Goal: Check status: Check status

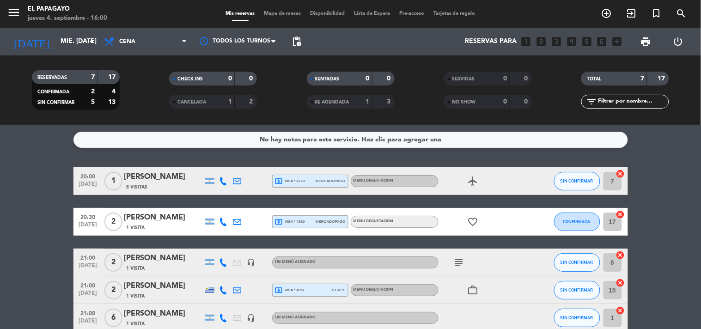
click at [14, 181] on bookings-row "20:00 [DATE] 1 [PERSON_NAME] 8 Visitas local_atm visa * 4723 mercadopago MENU D…" at bounding box center [350, 283] width 701 height 233
click at [77, 47] on input "mié. [DATE]" at bounding box center [100, 41] width 88 height 17
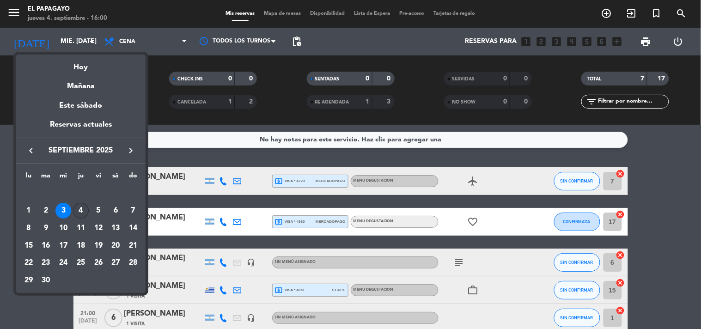
click at [75, 209] on div "4" at bounding box center [81, 211] width 16 height 16
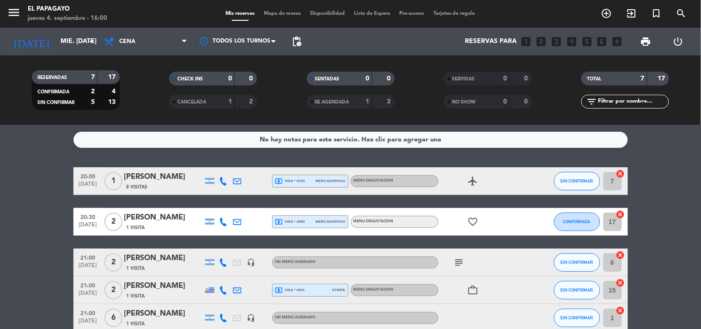
type input "[DEMOGRAPHIC_DATA] [DATE]"
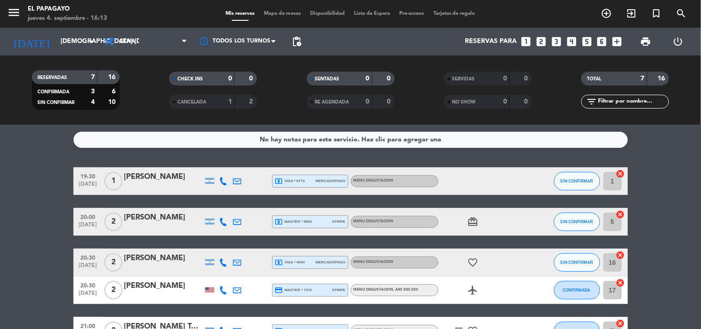
click at [227, 105] on div "1" at bounding box center [223, 102] width 18 height 11
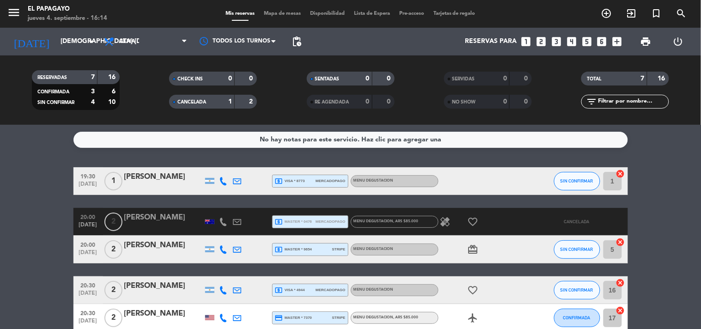
click at [293, 224] on span "local_atm master * 0476" at bounding box center [293, 222] width 37 height 8
click at [243, 223] on div at bounding box center [238, 221] width 14 height 27
click at [240, 223] on icon at bounding box center [238, 222] width 8 height 8
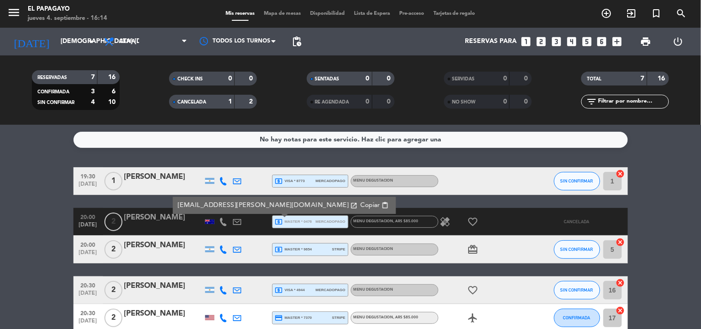
click at [240, 223] on icon at bounding box center [238, 222] width 8 height 8
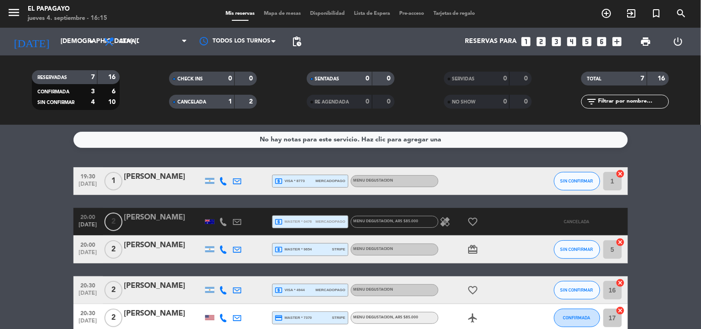
click at [446, 218] on icon "healing" at bounding box center [445, 221] width 11 height 11
drag, startPoint x: 446, startPoint y: 218, endPoint x: 391, endPoint y: 211, distance: 56.0
click at [446, 219] on icon "healing" at bounding box center [445, 221] width 11 height 11
click at [292, 222] on span "local_atm master * 0476" at bounding box center [293, 222] width 37 height 8
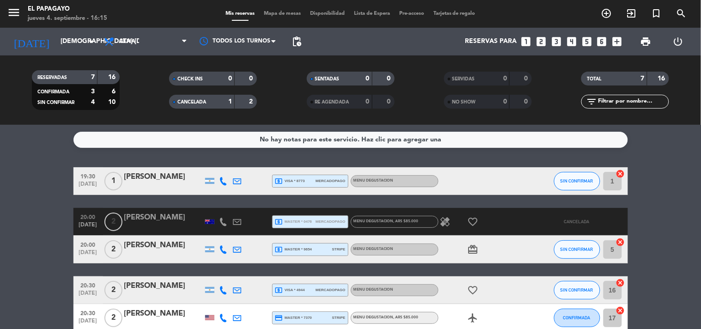
click at [173, 220] on div "[PERSON_NAME]" at bounding box center [163, 218] width 79 height 12
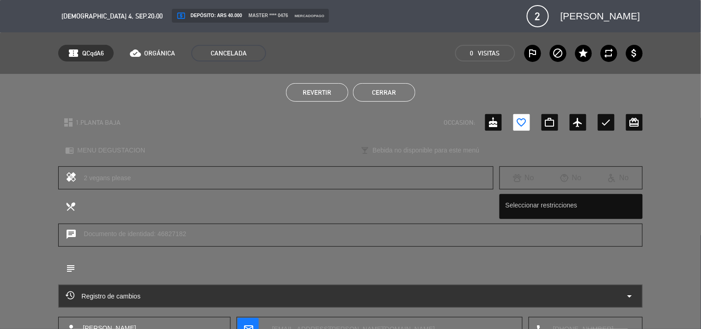
scroll to position [67, 0]
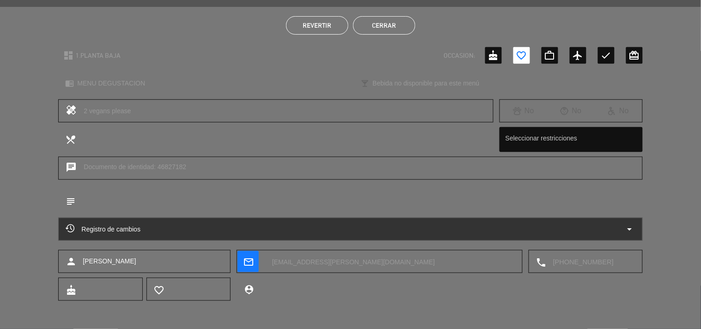
click at [632, 227] on icon "arrow_drop_down" at bounding box center [630, 229] width 11 height 11
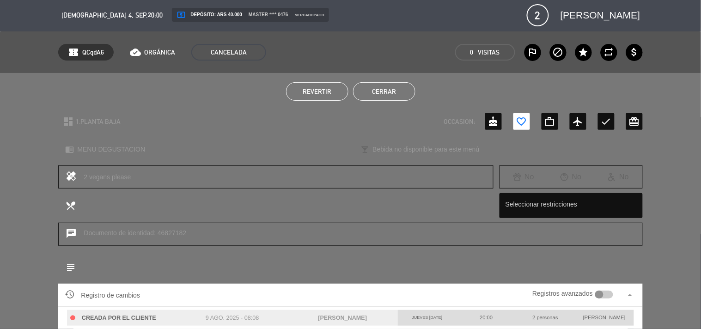
scroll to position [0, 0]
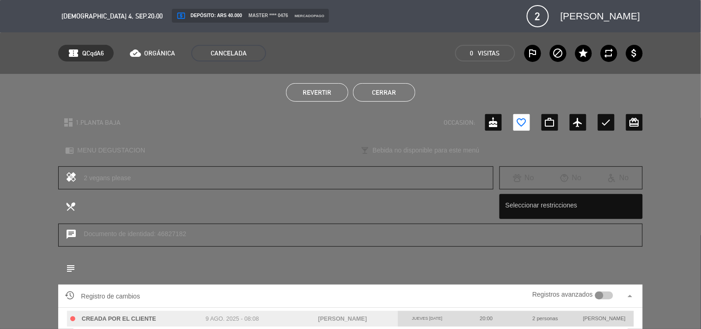
click at [398, 86] on button "Cerrar" at bounding box center [384, 92] width 62 height 18
